Goal: Task Accomplishment & Management: Manage account settings

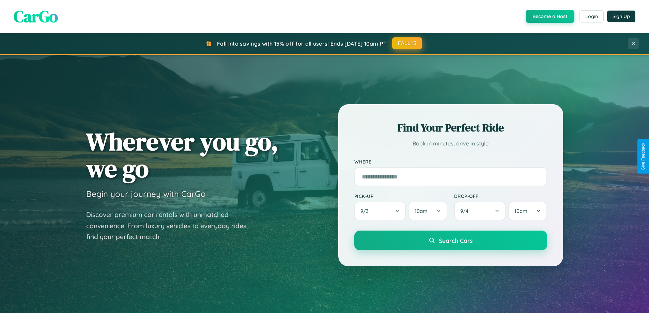
click at [407, 43] on button "FALL15" at bounding box center [407, 43] width 30 height 12
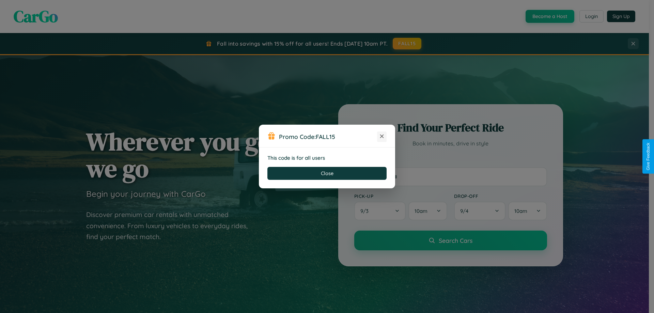
click at [382, 137] on icon at bounding box center [381, 136] width 7 height 7
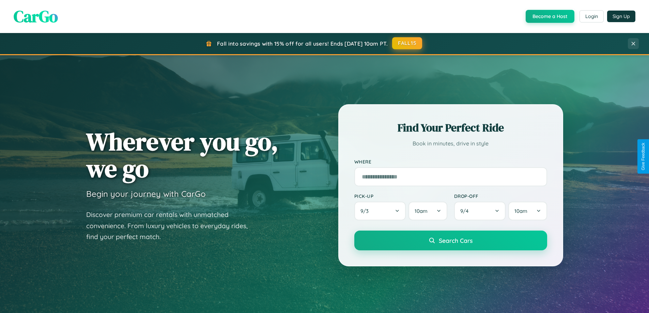
click at [407, 43] on button "FALL15" at bounding box center [407, 43] width 30 height 12
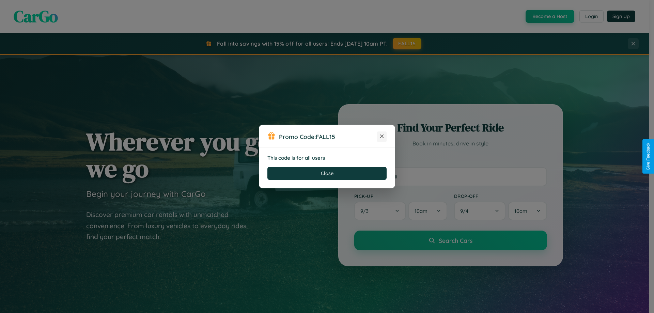
click at [382, 137] on icon at bounding box center [381, 136] width 7 height 7
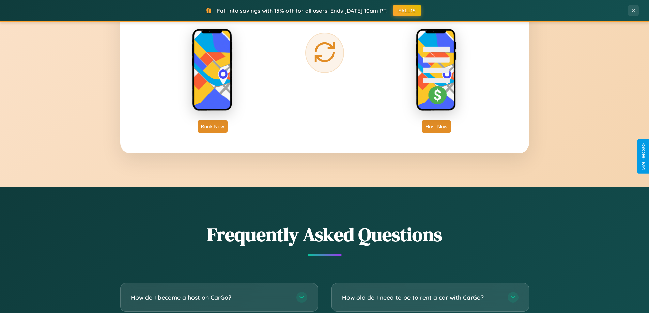
scroll to position [1311, 0]
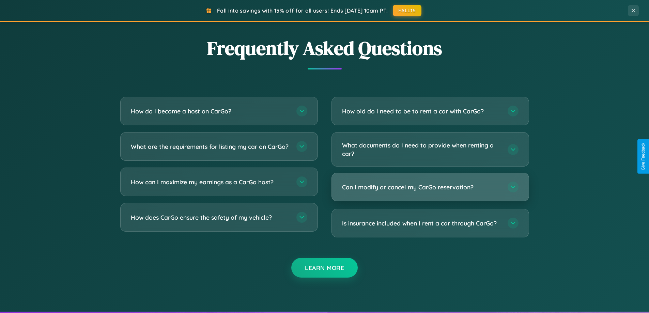
click at [430, 187] on h3 "Can I modify or cancel my CarGo reservation?" at bounding box center [421, 187] width 159 height 9
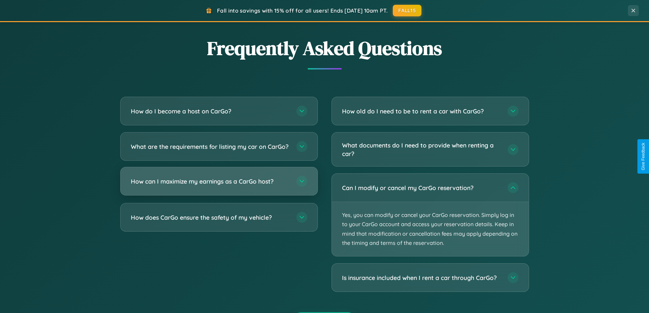
click at [219, 186] on h3 "How can I maximize my earnings as a CarGo host?" at bounding box center [210, 181] width 159 height 9
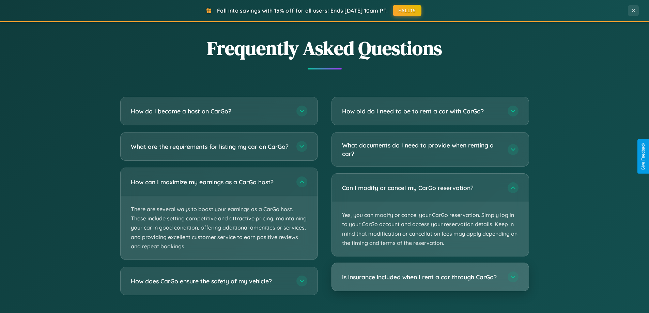
click at [430, 277] on h3 "Is insurance included when I rent a car through CarGo?" at bounding box center [421, 277] width 159 height 9
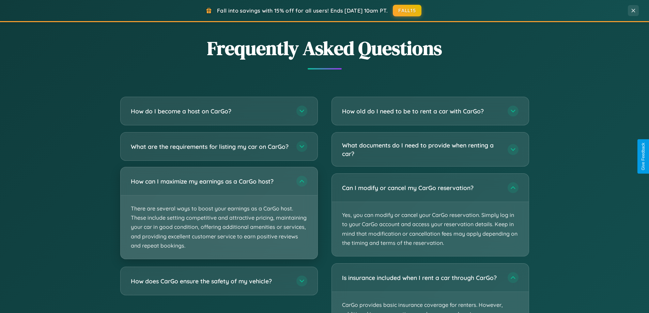
click at [219, 219] on p "There are several ways to boost your earnings as a CarGo host. These include se…" at bounding box center [219, 227] width 197 height 63
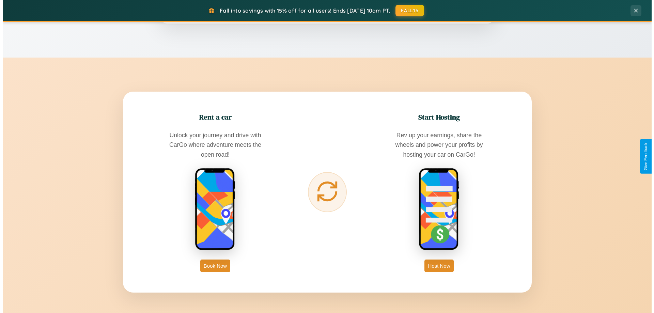
scroll to position [0, 0]
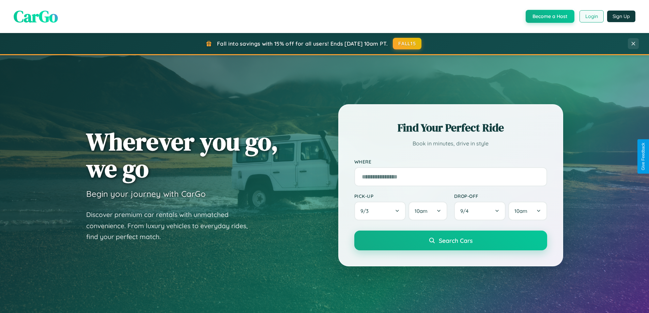
click at [591, 16] on button "Login" at bounding box center [591, 16] width 24 height 12
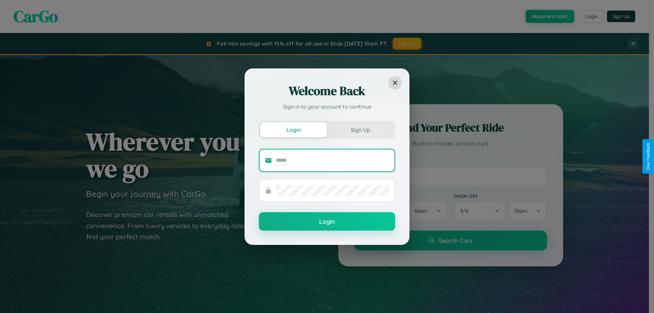
click at [332, 160] on input "text" at bounding box center [332, 160] width 113 height 11
type input "**********"
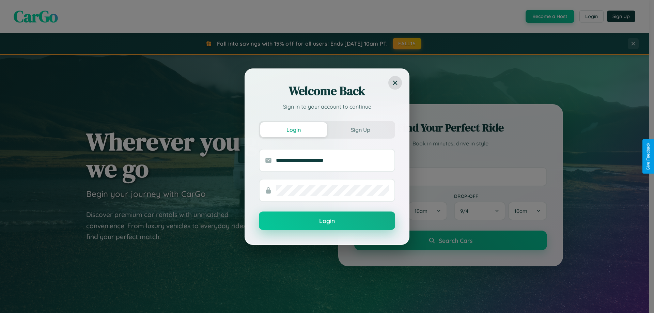
click at [327, 221] on button "Login" at bounding box center [327, 221] width 136 height 18
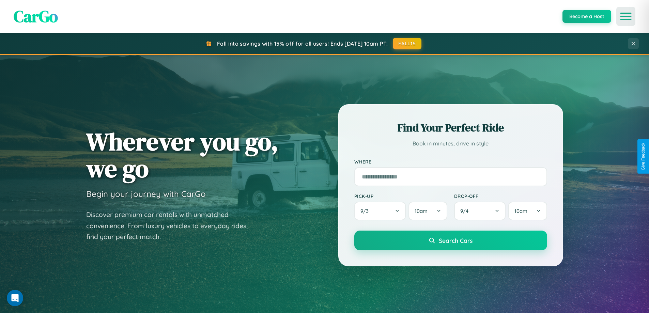
click at [626, 16] on icon "Open menu" at bounding box center [626, 16] width 10 height 6
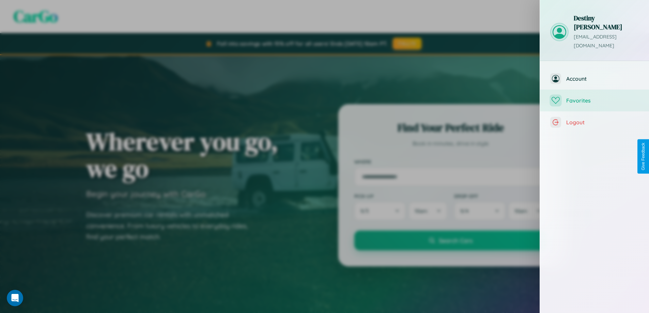
click at [594, 97] on span "Favorites" at bounding box center [602, 100] width 73 height 7
